Goal: Transaction & Acquisition: Purchase product/service

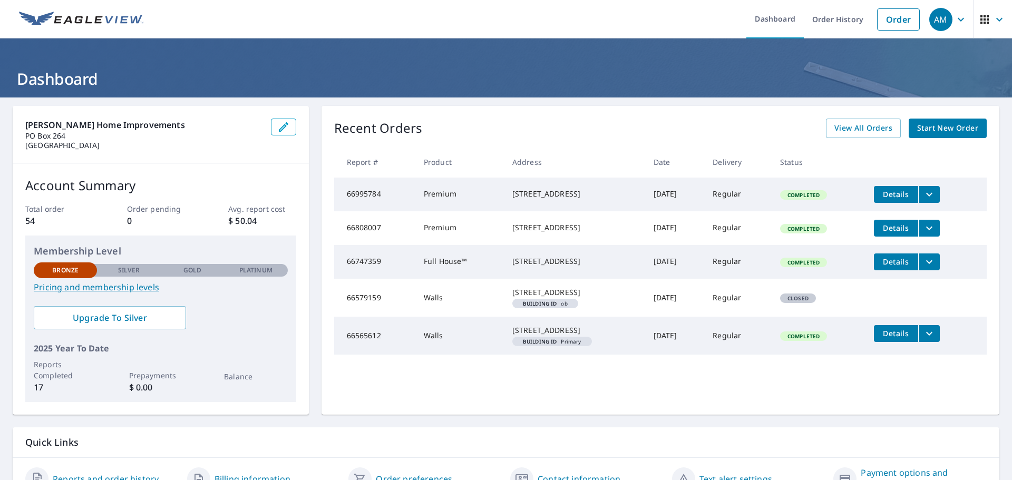
click at [886, 226] on button "Details" at bounding box center [896, 228] width 44 height 17
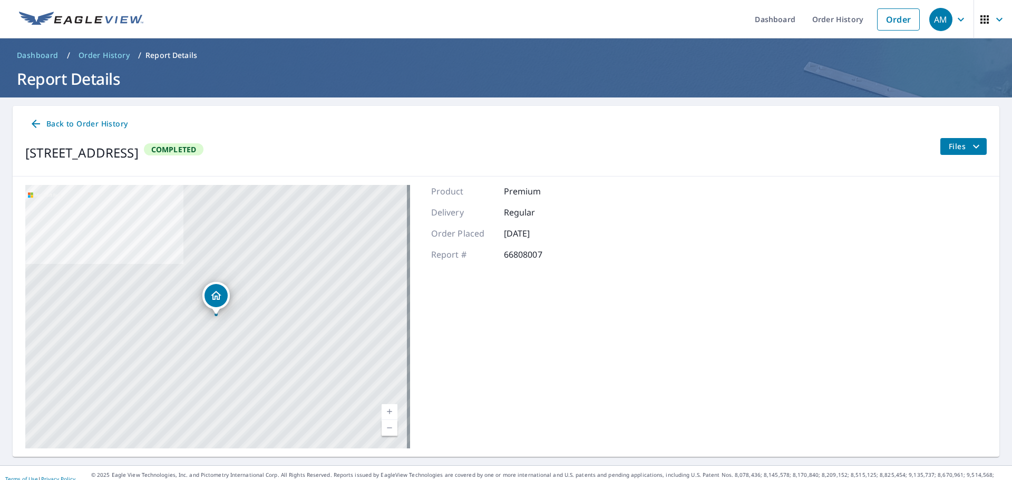
click at [751, 170] on div "Back to Order History [STREET_ADDRESS] Completed Files" at bounding box center [506, 141] width 987 height 71
click at [899, 22] on link "Order" at bounding box center [898, 19] width 43 height 22
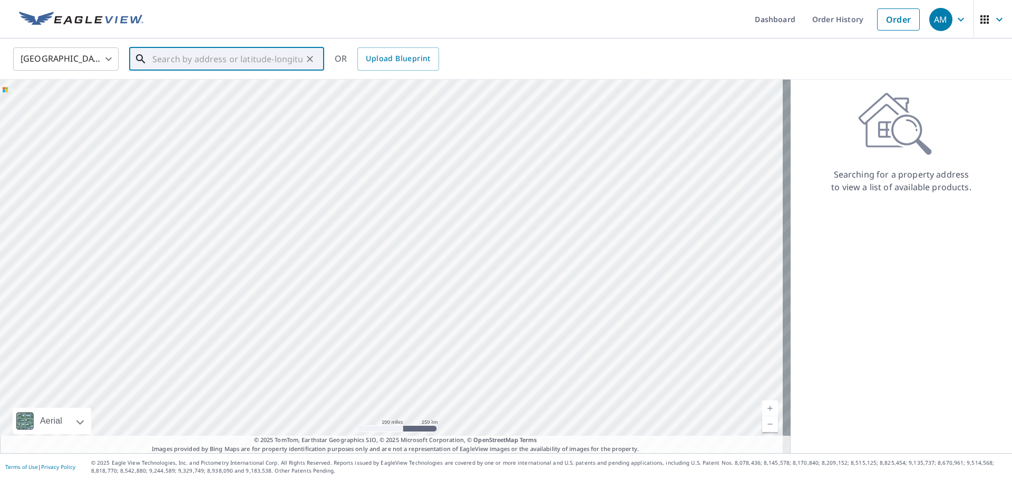
click at [206, 63] on input "text" at bounding box center [227, 59] width 150 height 30
click at [221, 88] on span "[STREET_ADDRESS]" at bounding box center [233, 89] width 166 height 13
type input "[STREET_ADDRESS]"
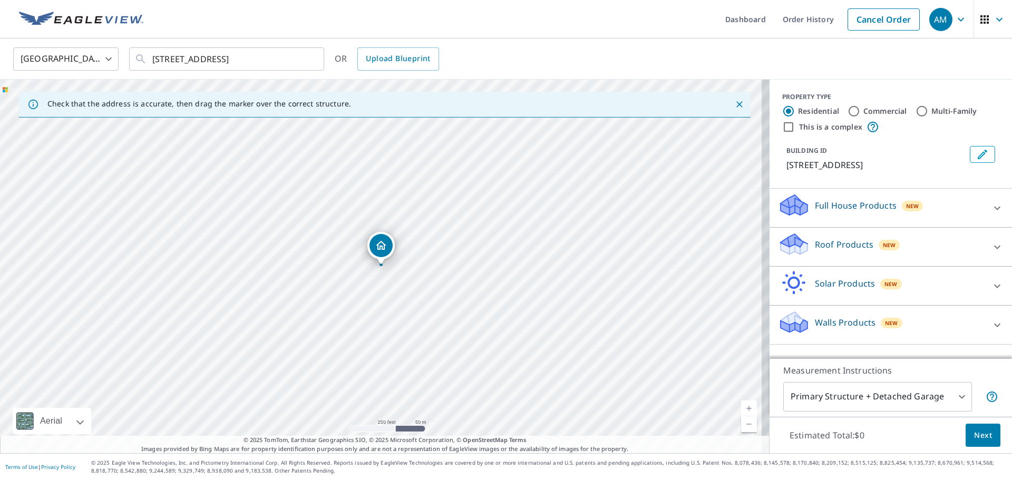
click at [885, 245] on span "New" at bounding box center [889, 245] width 13 height 8
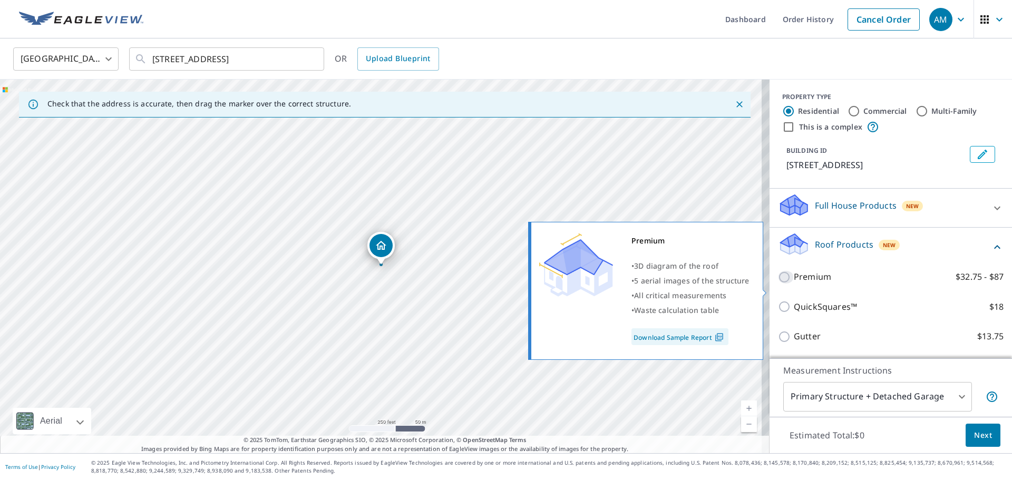
click at [778, 284] on input "Premium $32.75 - $87" at bounding box center [786, 277] width 16 height 13
checkbox input "true"
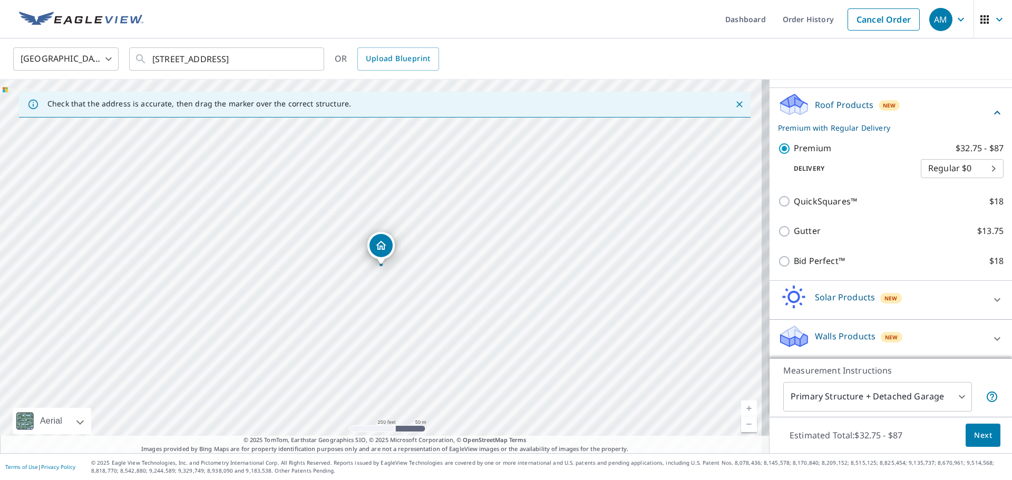
scroll to position [153, 0]
click at [975, 436] on span "Next" at bounding box center [984, 435] width 18 height 13
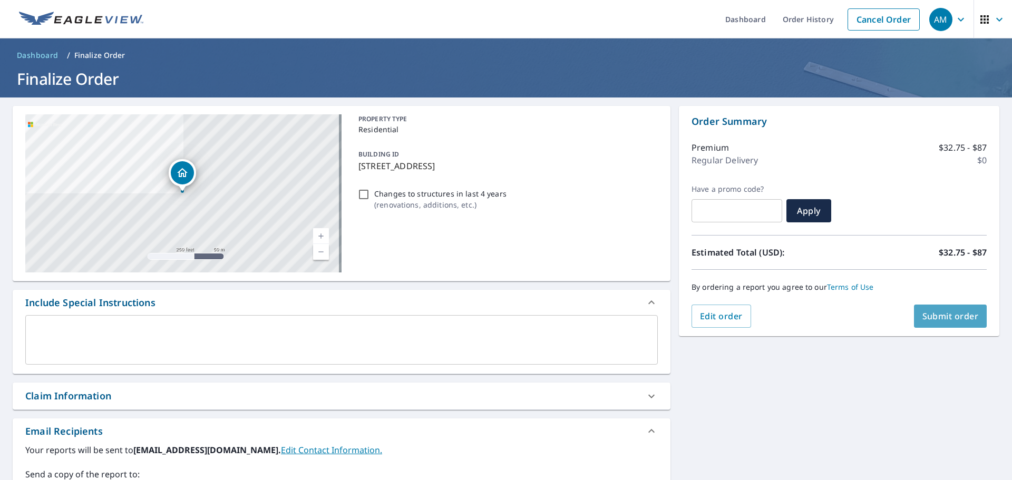
click at [966, 319] on span "Submit order" at bounding box center [951, 317] width 56 height 12
